Goal: Navigation & Orientation: Go to known website

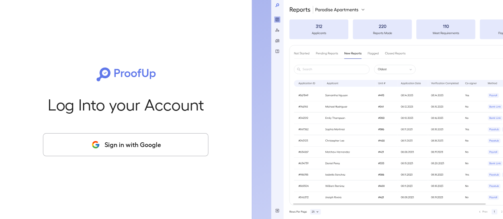
scroll to position [5, 0]
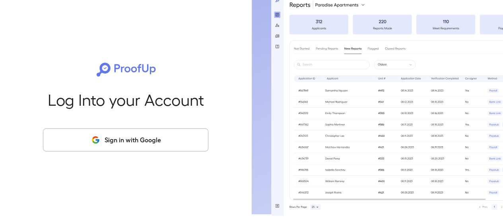
click at [154, 140] on button "Sign in with Google" at bounding box center [125, 139] width 165 height 23
